Goal: Task Accomplishment & Management: Complete application form

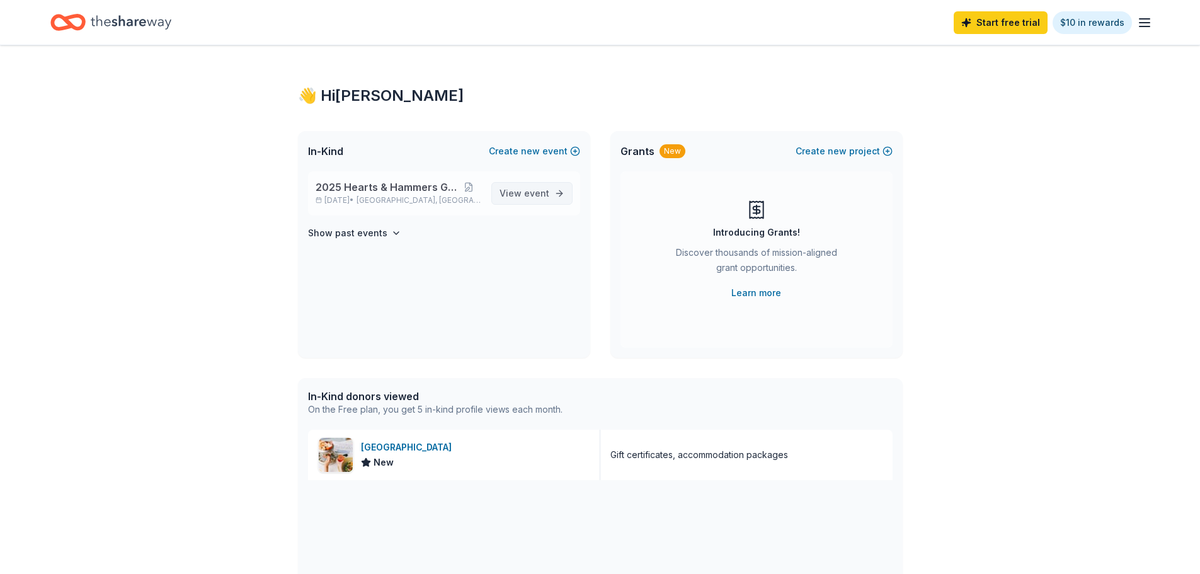
click at [511, 188] on span "View event" at bounding box center [525, 193] width 50 height 15
click at [395, 444] on div "Ocean House" at bounding box center [409, 447] width 96 height 15
drag, startPoint x: 536, startPoint y: 189, endPoint x: 561, endPoint y: 188, distance: 25.2
click at [536, 189] on span "event" at bounding box center [536, 193] width 25 height 11
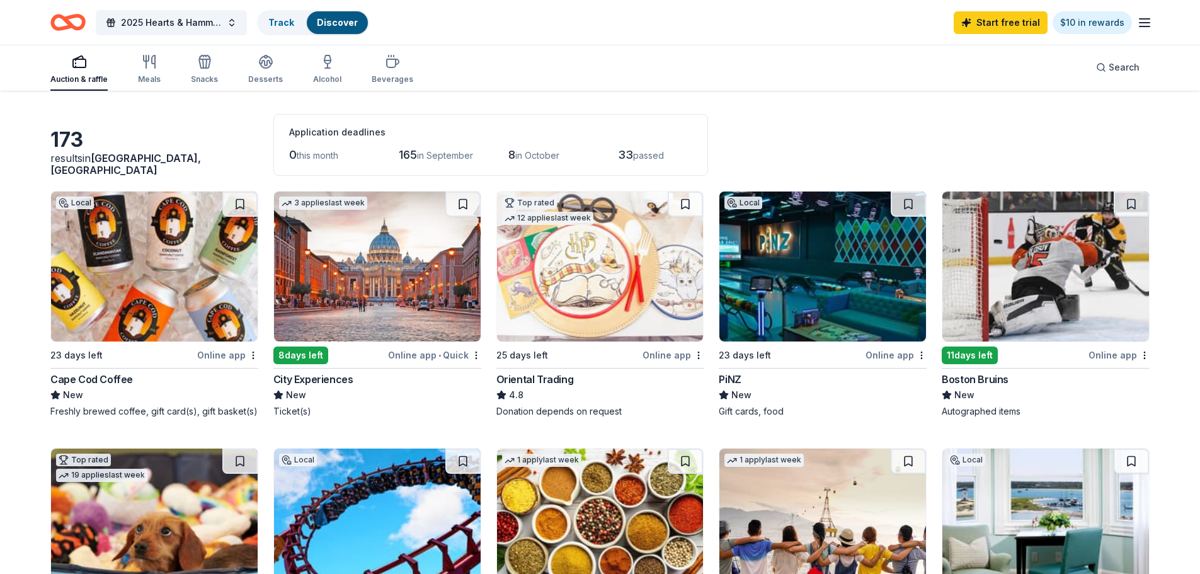
scroll to position [63, 0]
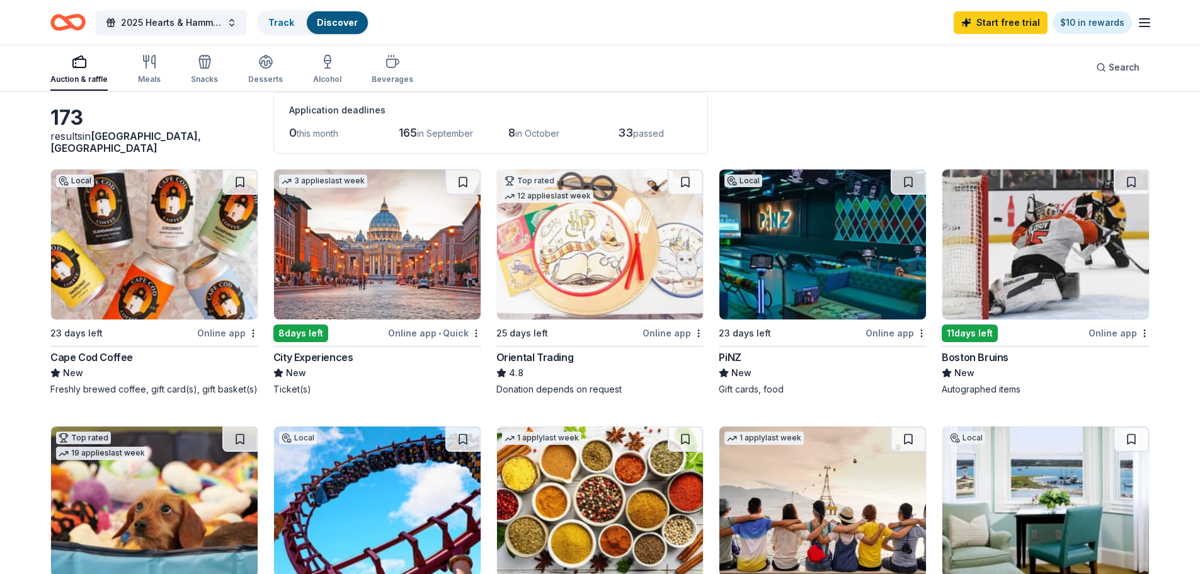
click at [1044, 305] on img at bounding box center [1046, 245] width 207 height 150
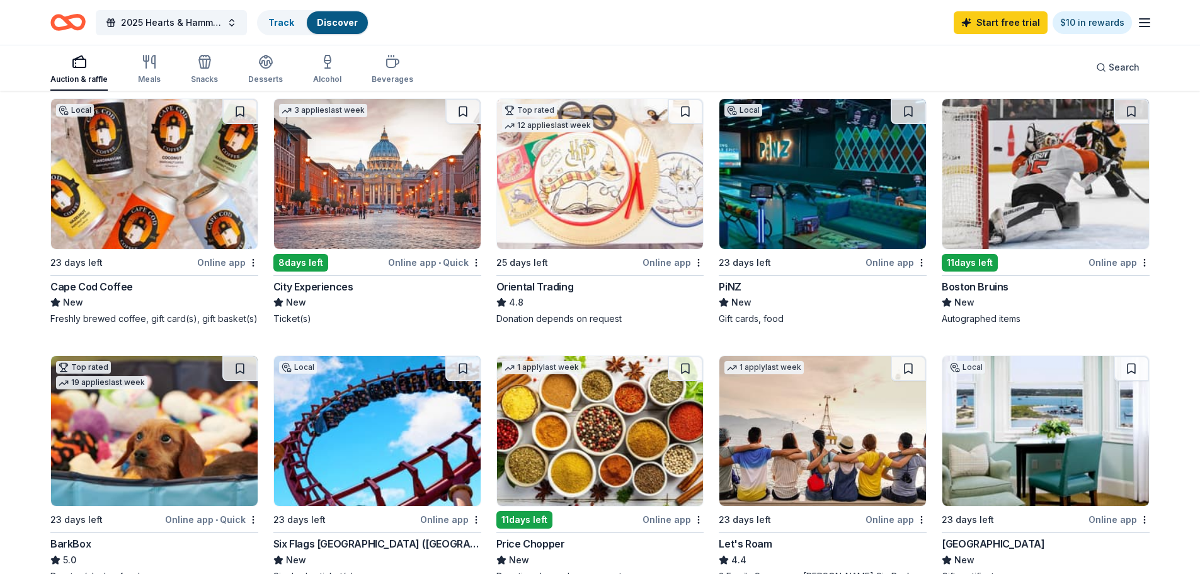
scroll to position [252, 0]
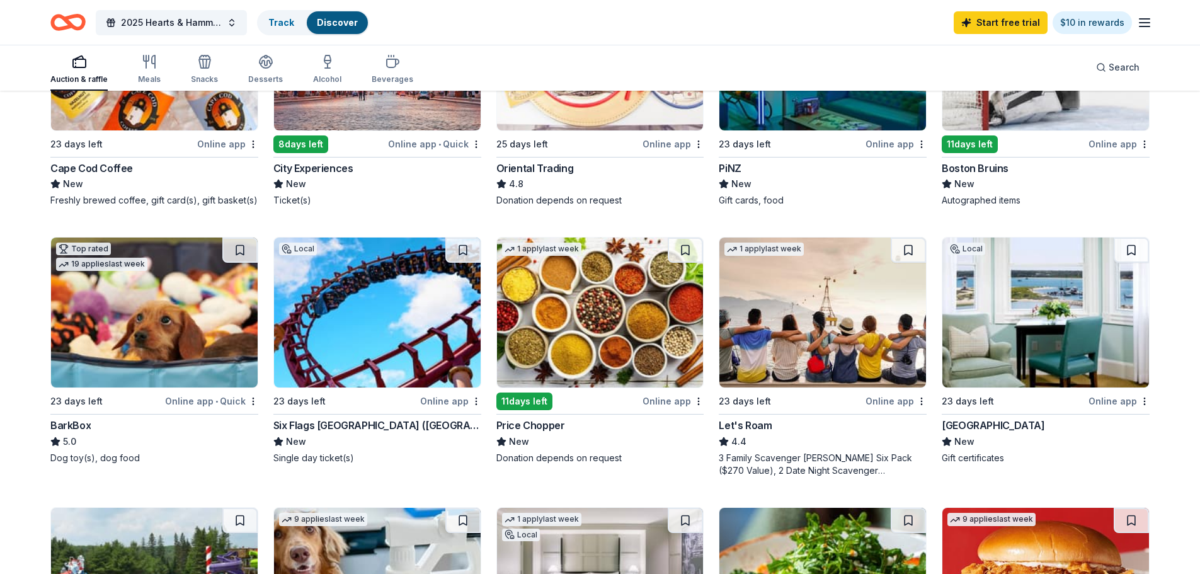
click at [354, 359] on img at bounding box center [377, 313] width 207 height 150
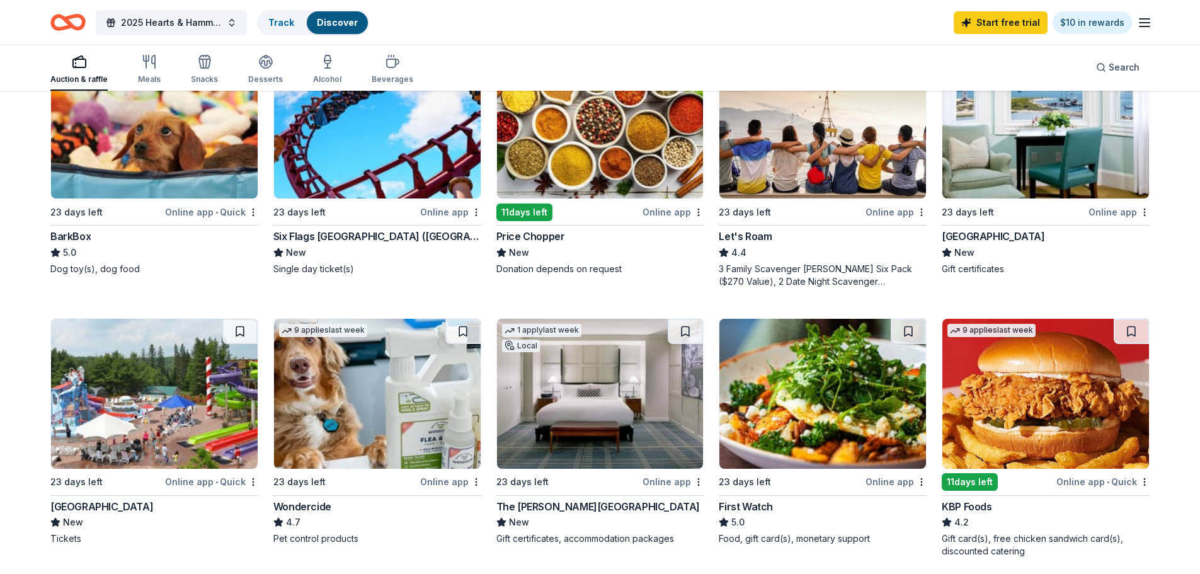
scroll to position [504, 0]
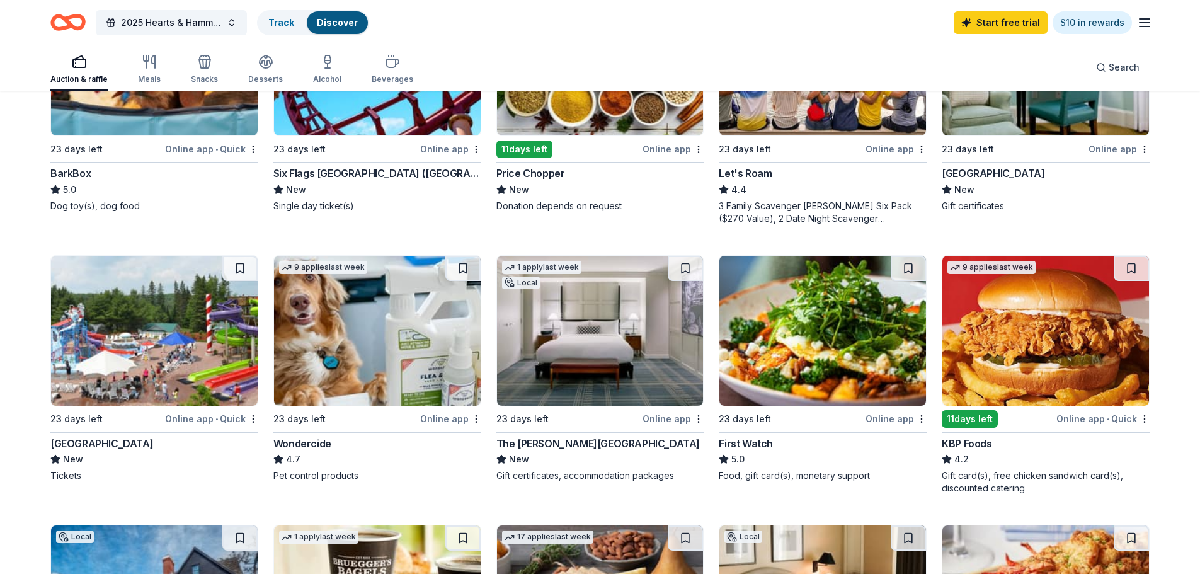
click at [792, 319] on img at bounding box center [823, 331] width 207 height 150
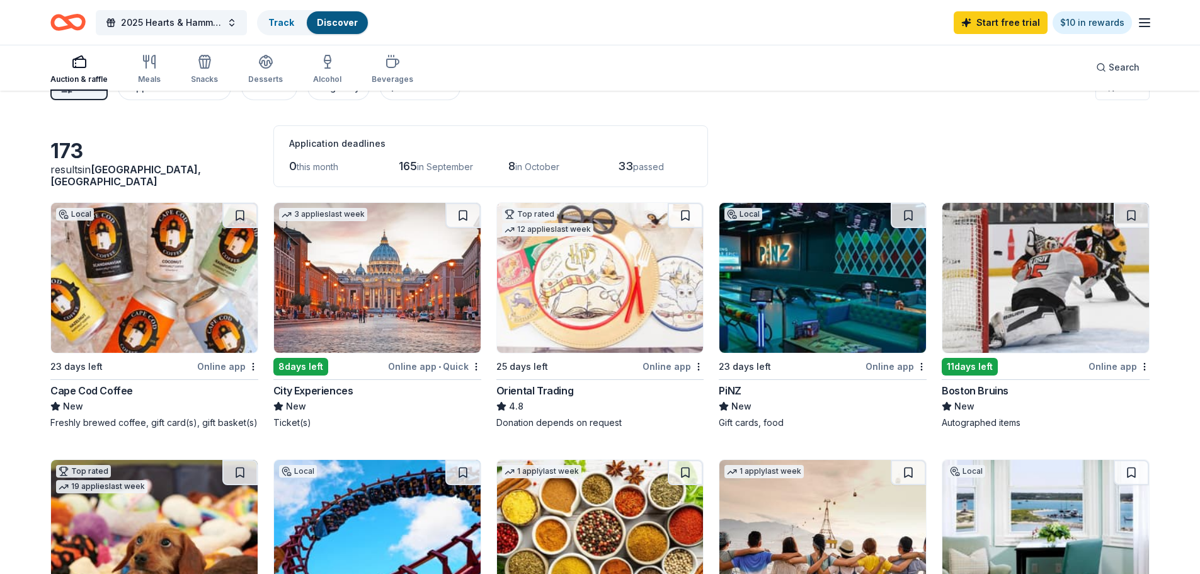
scroll to position [0, 0]
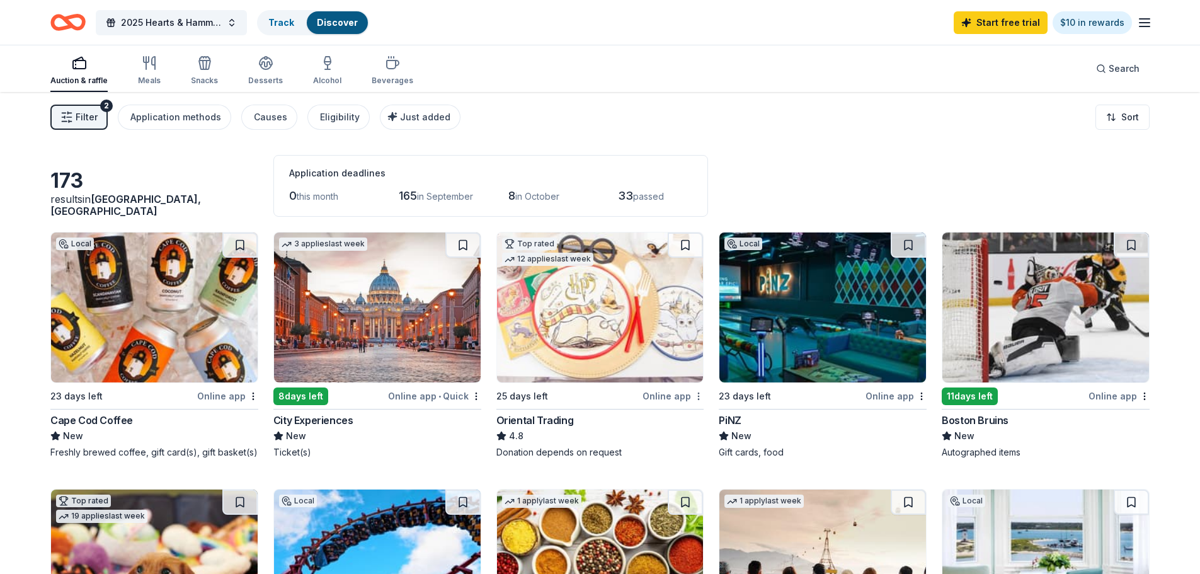
click at [698, 396] on html "10% 2025 Hearts & Hammers Gala Track Discover Start free trial $10 in rewards A…" at bounding box center [600, 287] width 1200 height 574
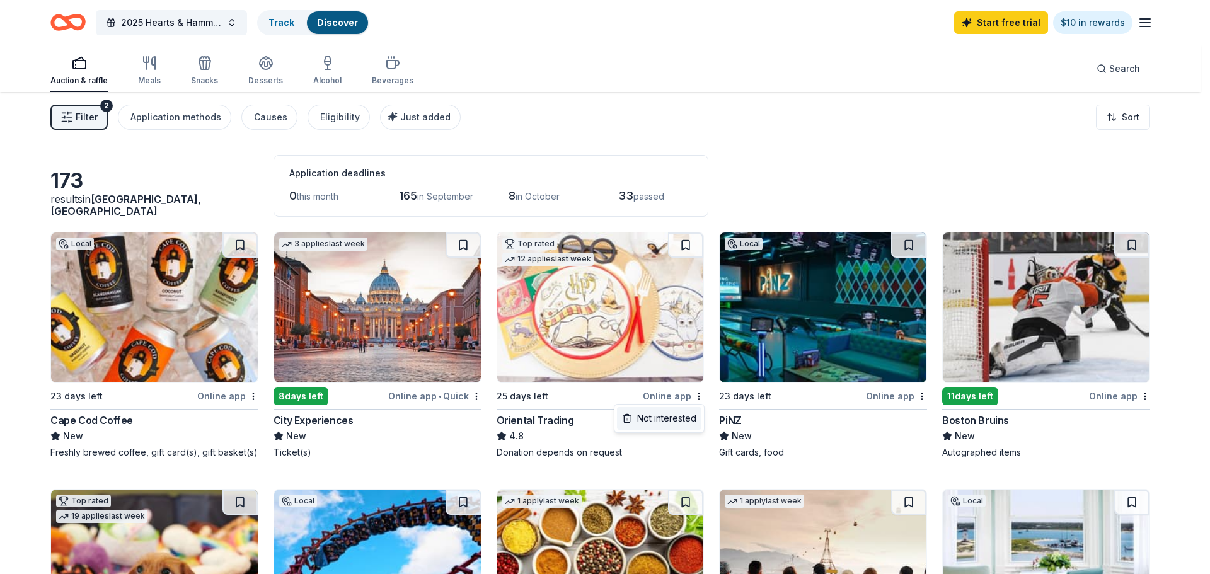
click at [672, 411] on div "Not interested" at bounding box center [659, 418] width 84 height 23
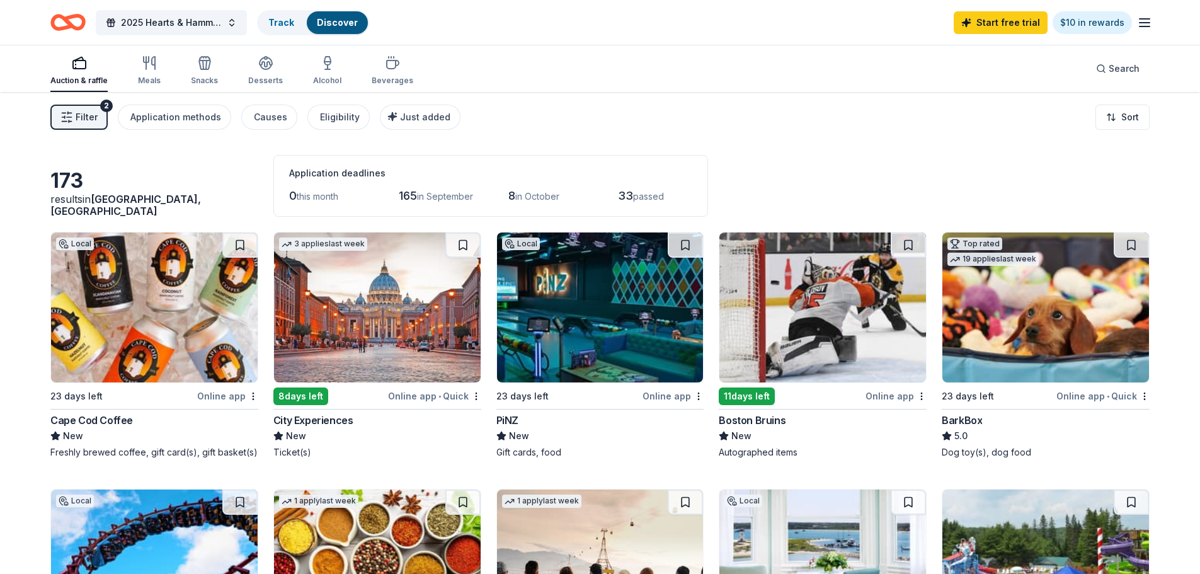
click at [86, 113] on span "Filter" at bounding box center [87, 117] width 22 height 15
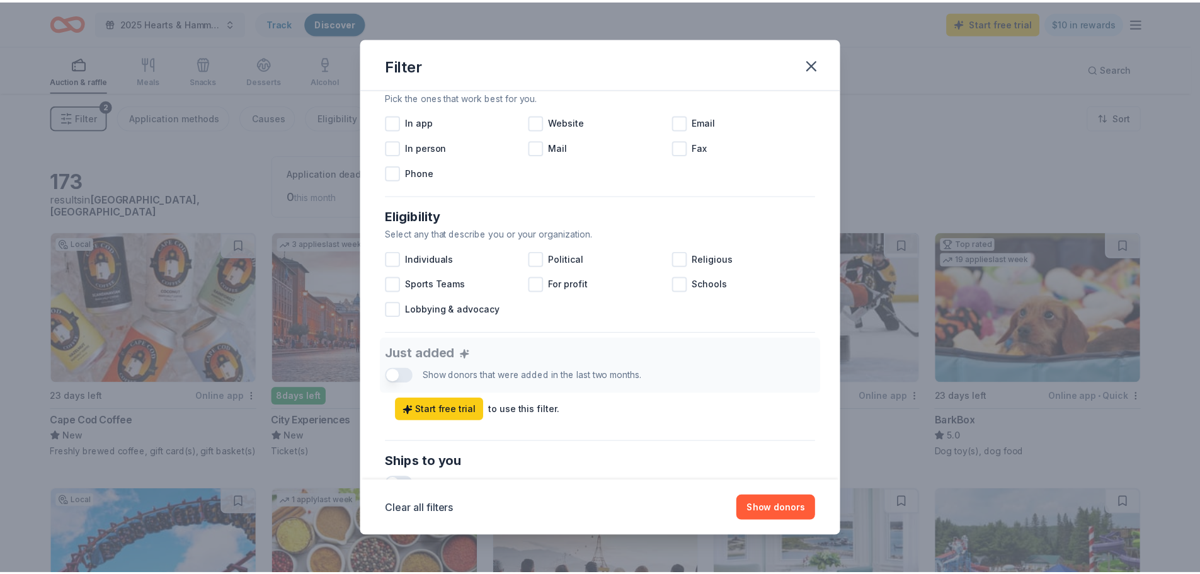
scroll to position [504, 0]
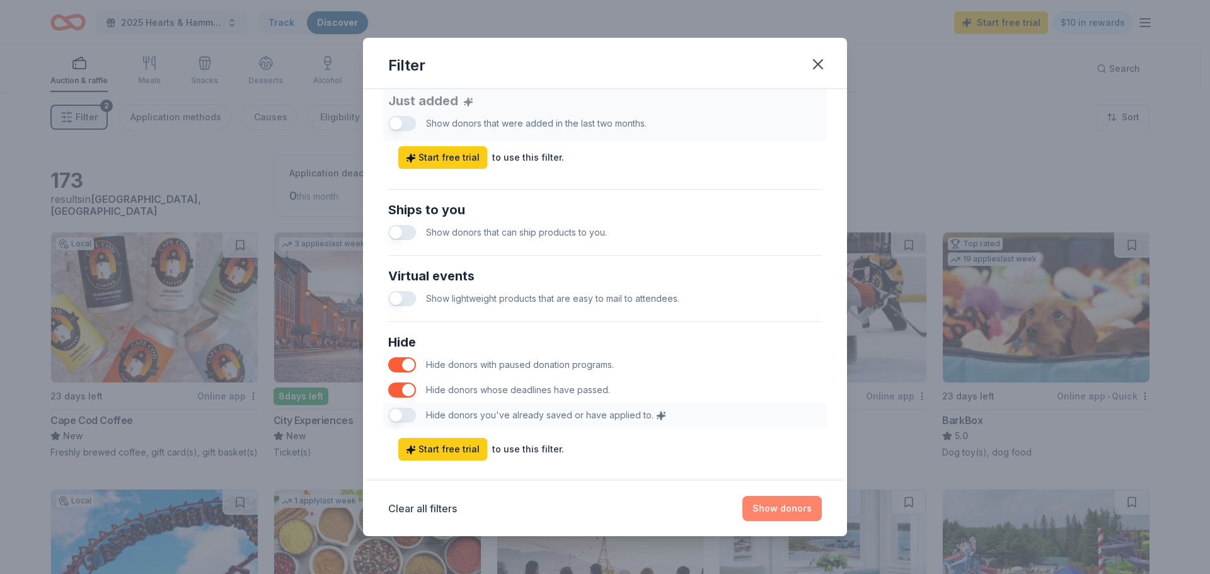
click at [786, 514] on button "Show donors" at bounding box center [781, 508] width 79 height 25
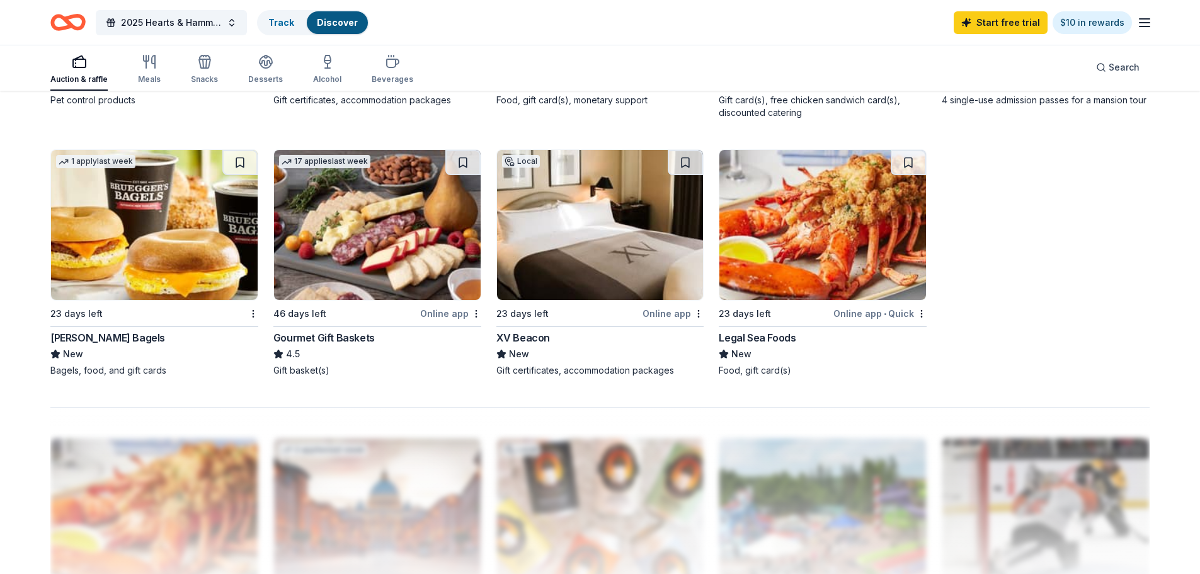
scroll to position [819, 0]
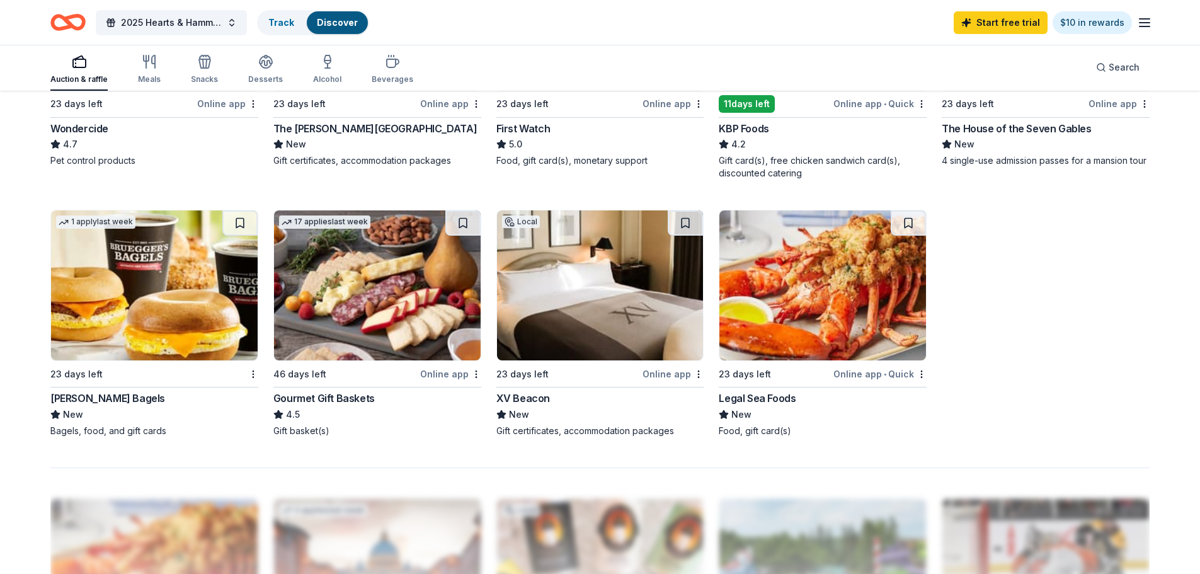
click at [788, 304] on img at bounding box center [823, 285] width 207 height 150
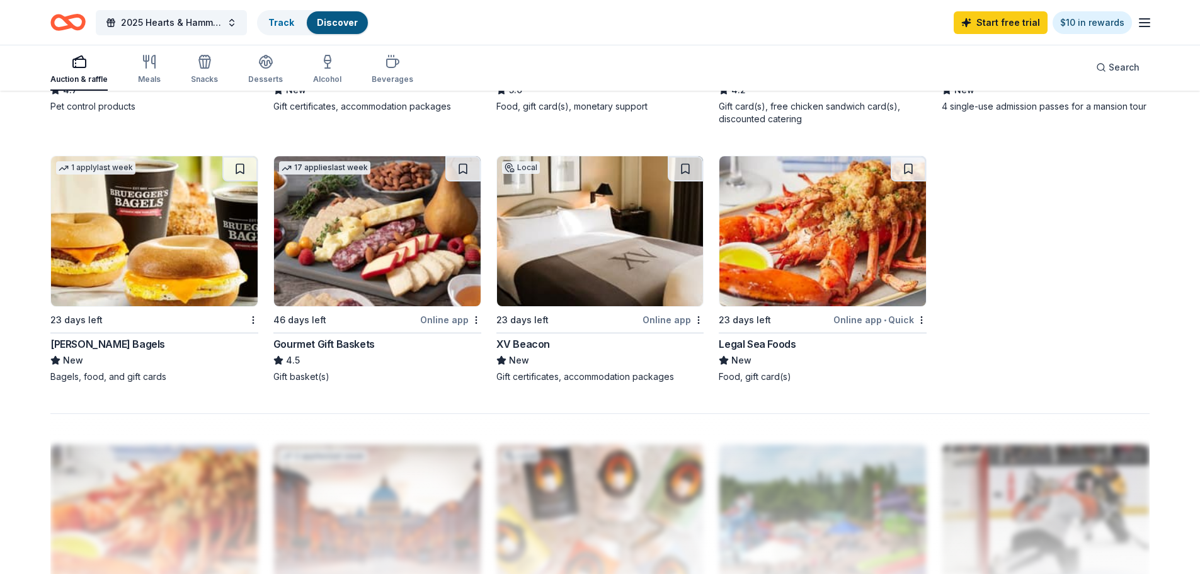
scroll to position [945, 0]
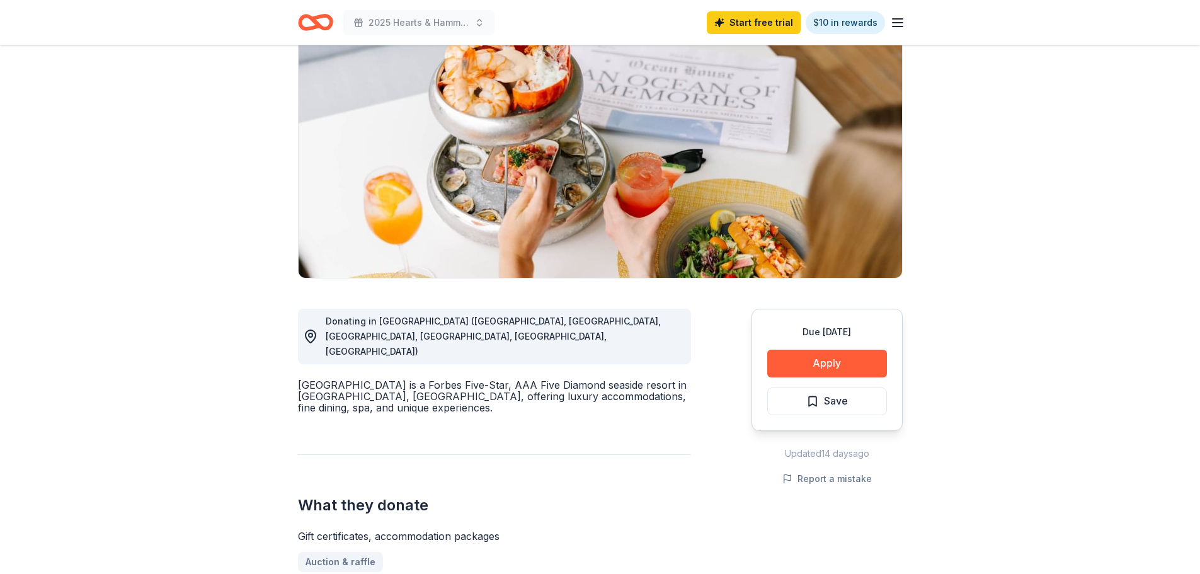
scroll to position [63, 0]
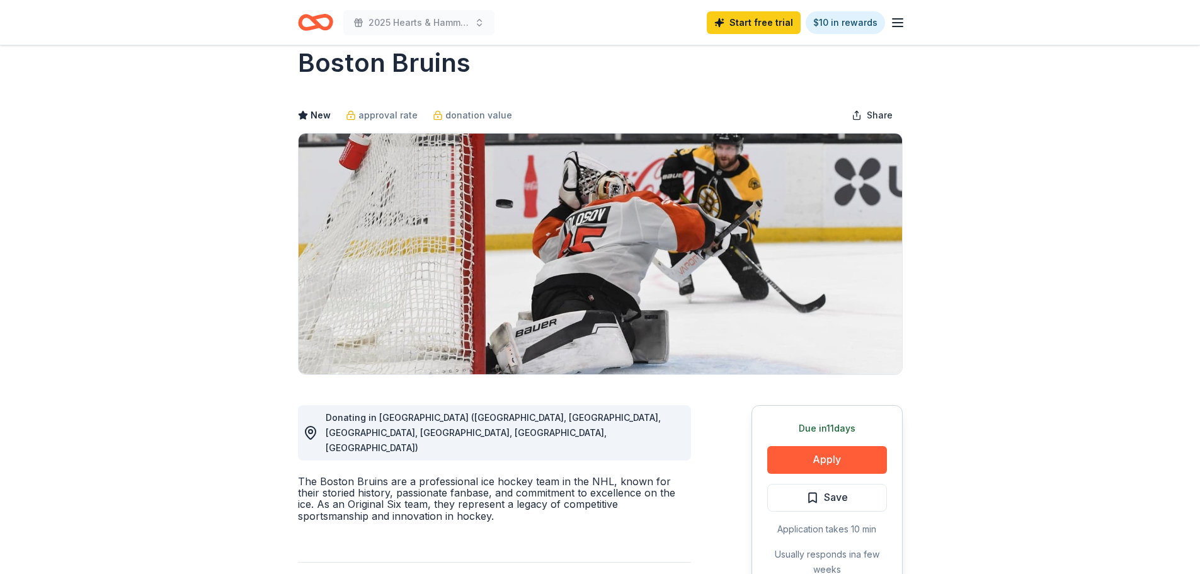
scroll to position [63, 0]
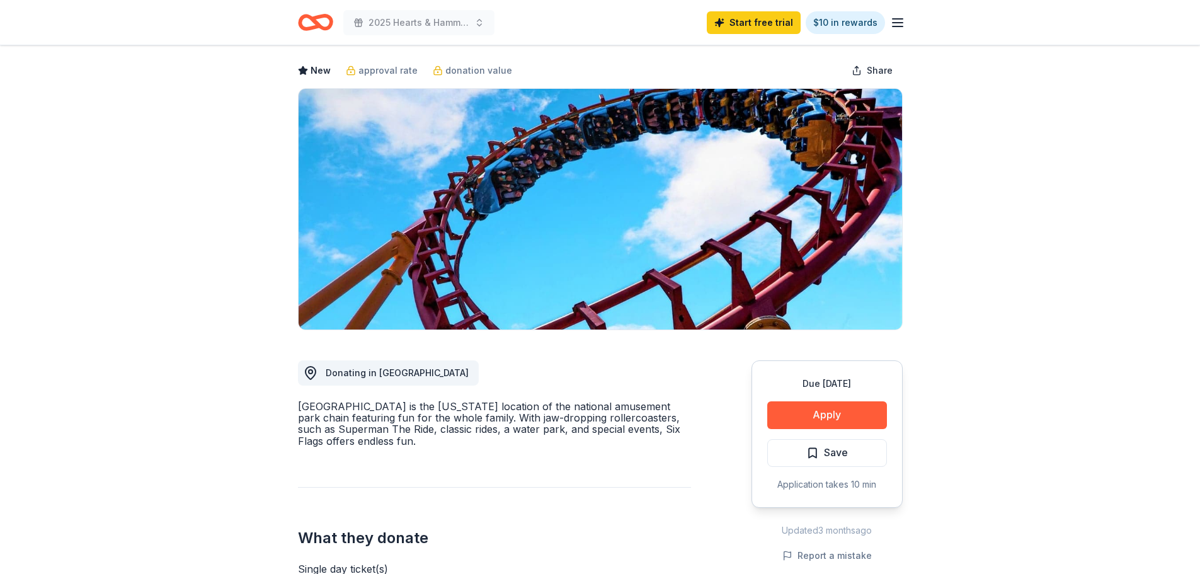
scroll to position [252, 0]
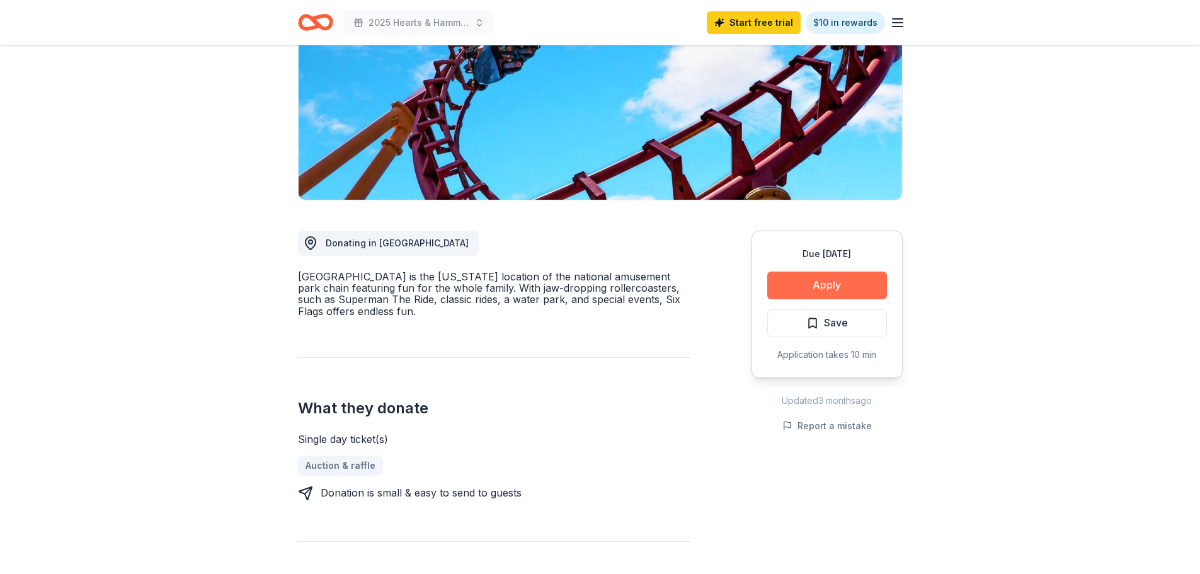
click at [815, 272] on button "Apply" at bounding box center [828, 286] width 120 height 28
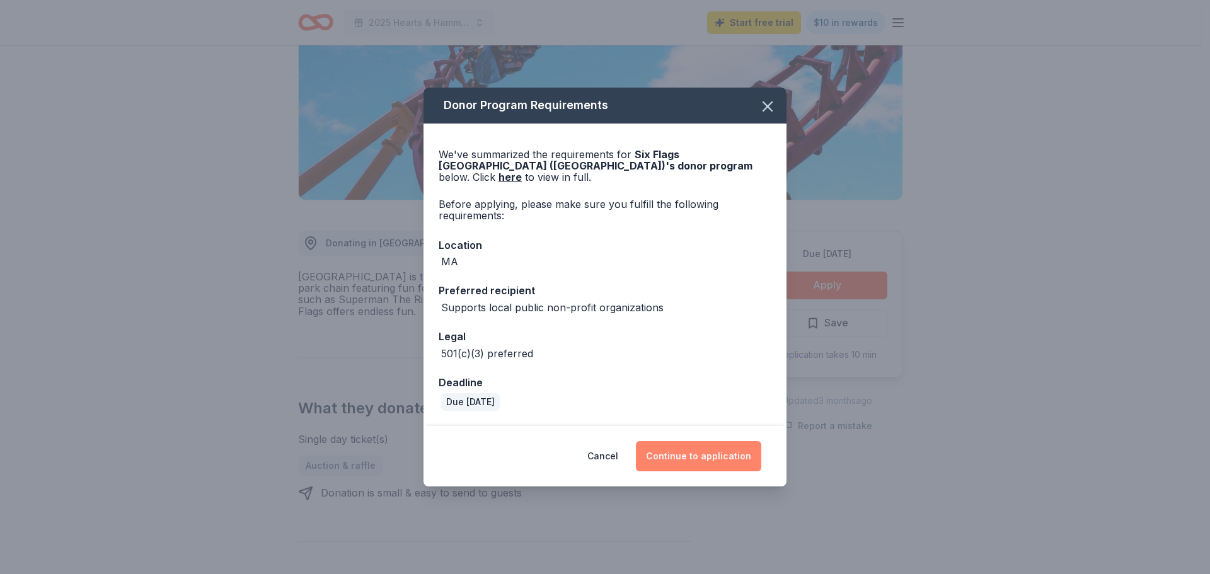
click at [674, 444] on button "Continue to application" at bounding box center [698, 456] width 125 height 30
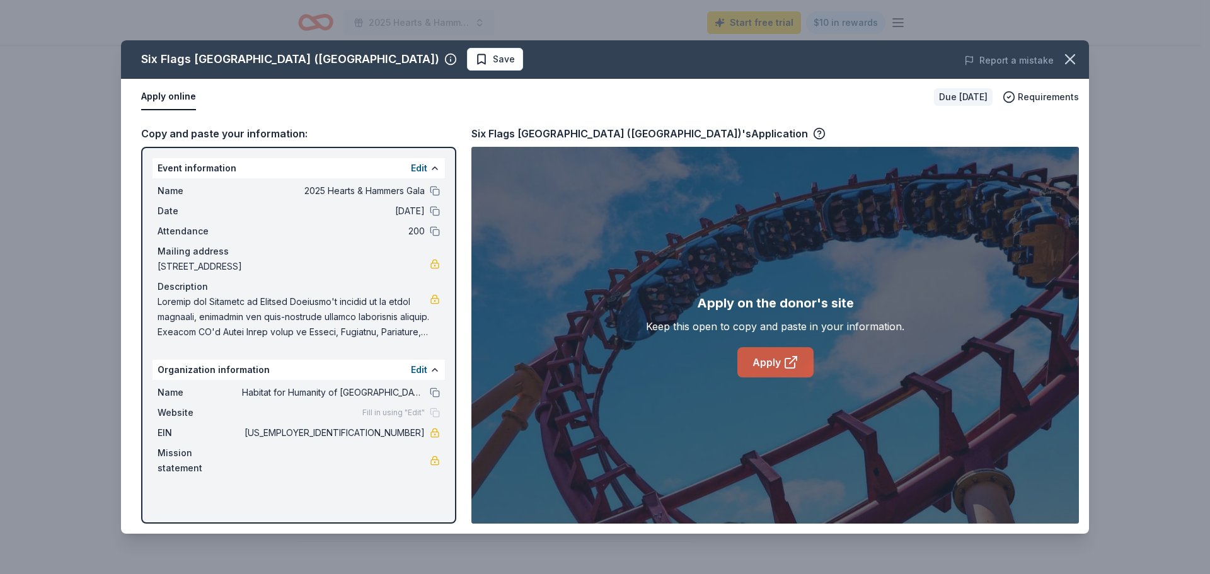
click at [773, 355] on link "Apply" at bounding box center [775, 362] width 76 height 30
click at [1064, 57] on icon "button" at bounding box center [1070, 59] width 18 height 18
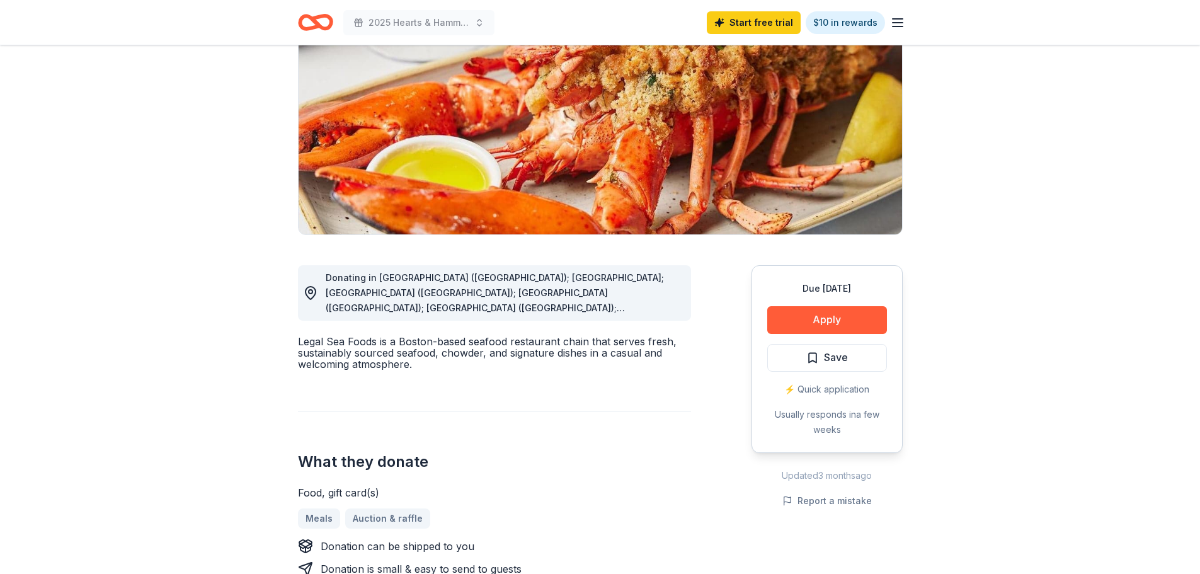
scroll to position [189, 0]
